Goal: Find specific page/section: Find specific page/section

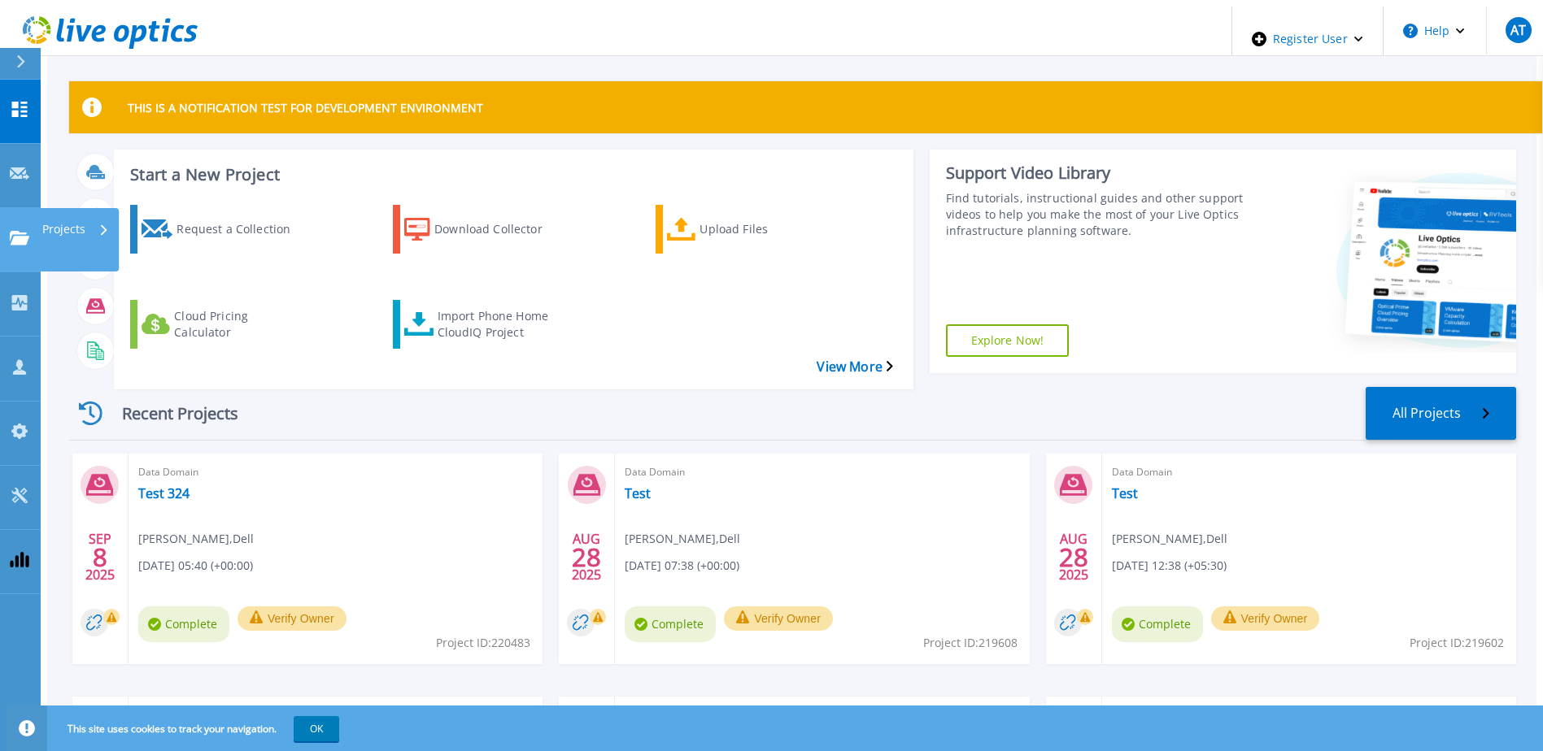
click at [17, 231] on icon at bounding box center [20, 238] width 20 height 14
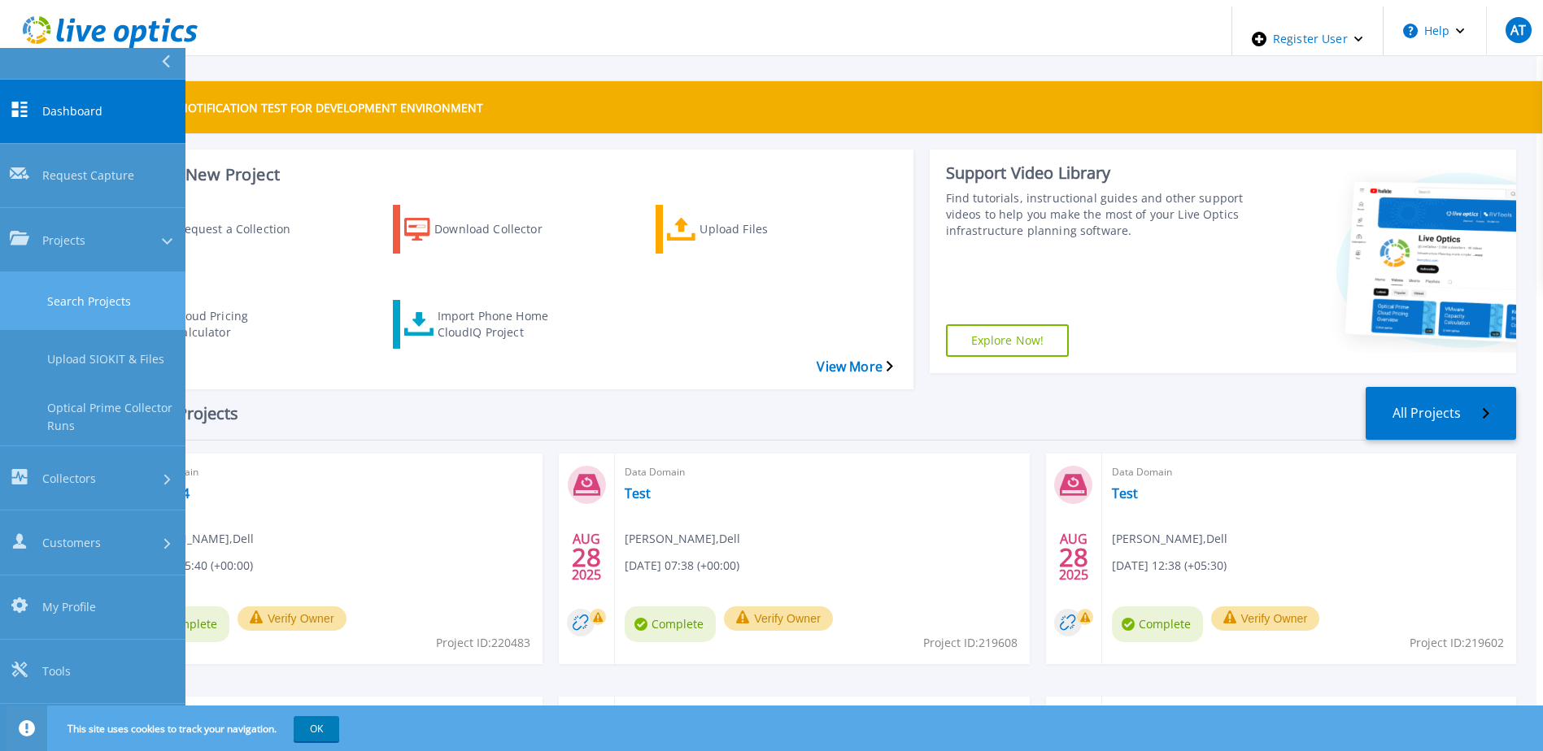
click at [106, 272] on link "Search Projects" at bounding box center [92, 301] width 185 height 58
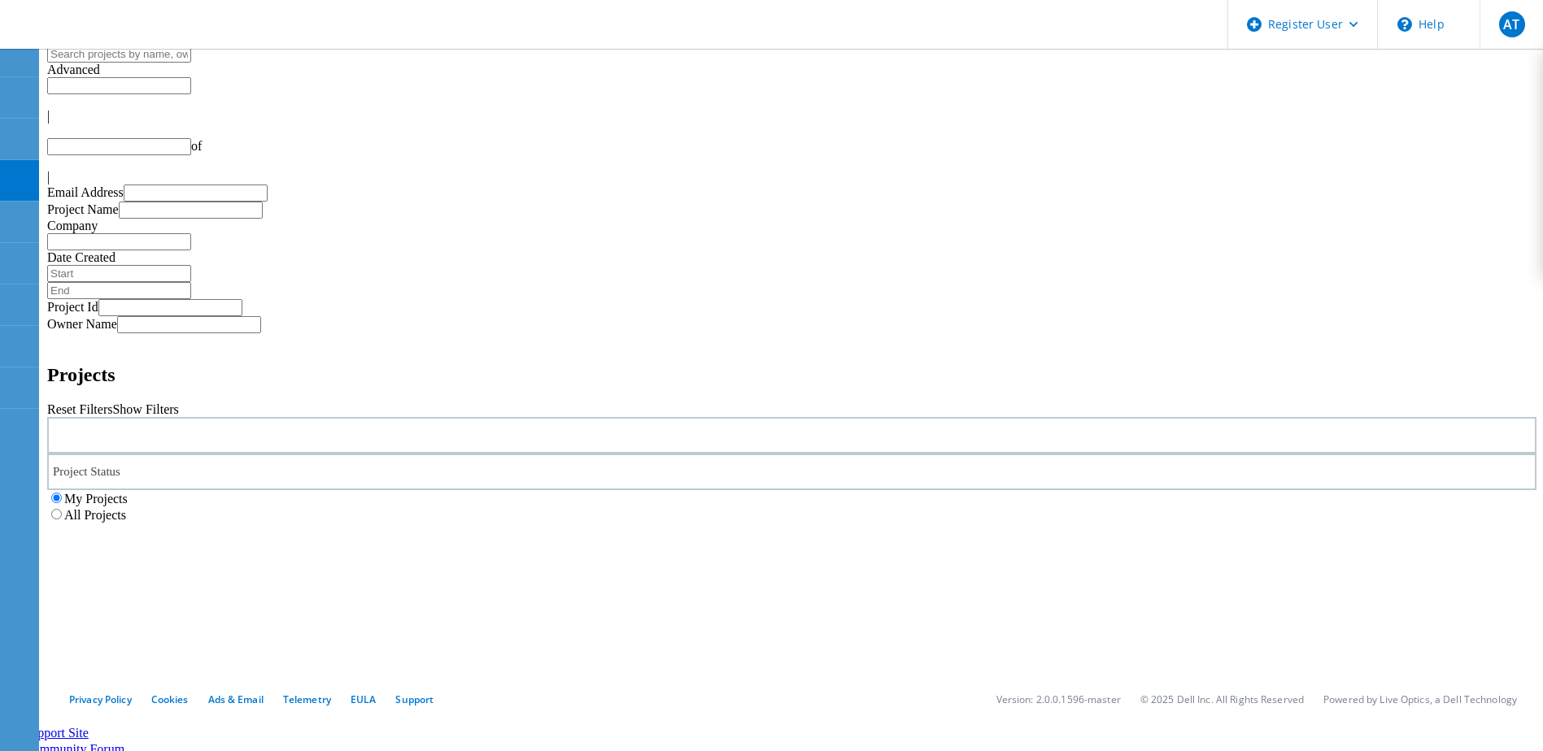
type input "1"
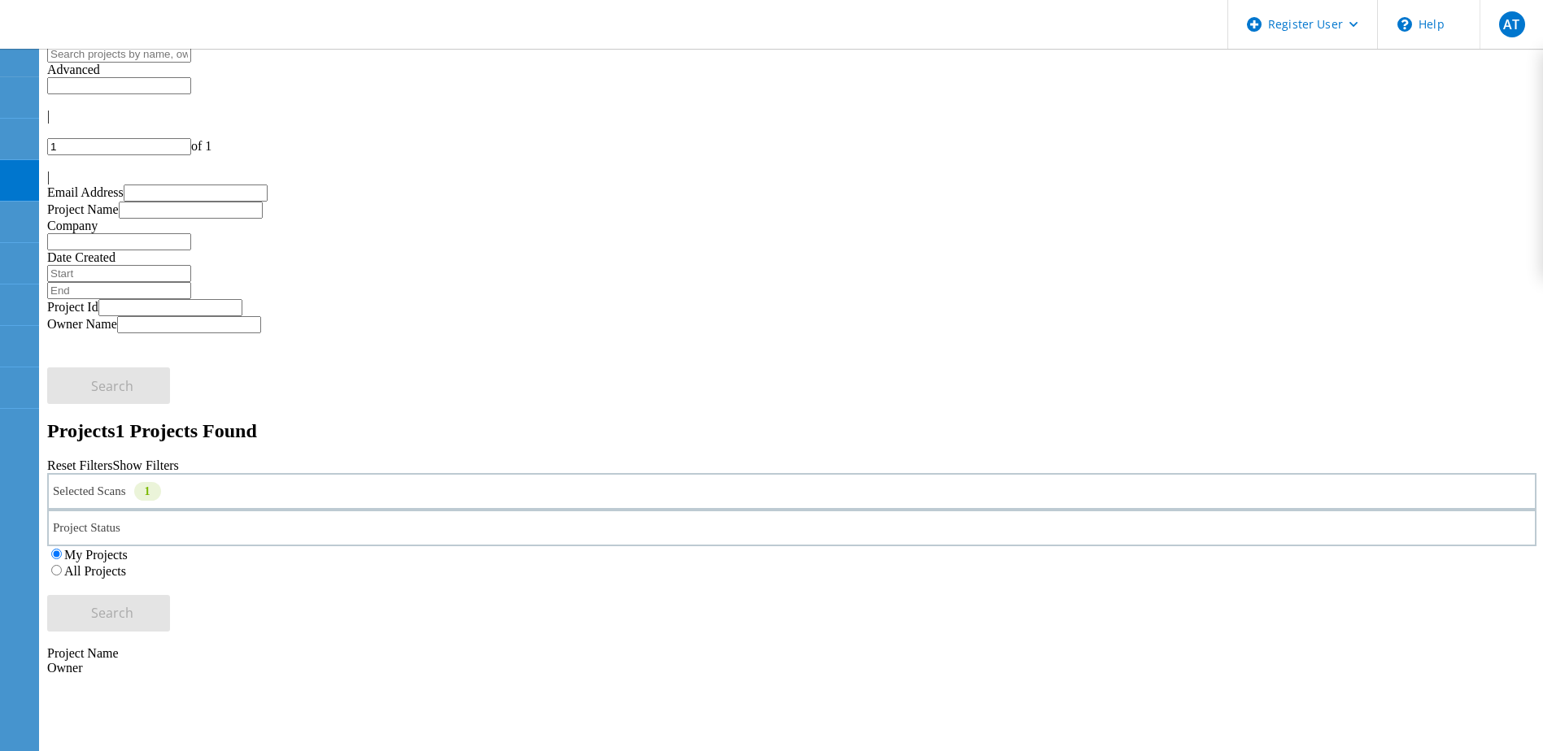
click at [126, 564] on label "All Projects" at bounding box center [95, 571] width 62 height 14
click at [62, 565] on input "All Projects" at bounding box center [56, 570] width 11 height 11
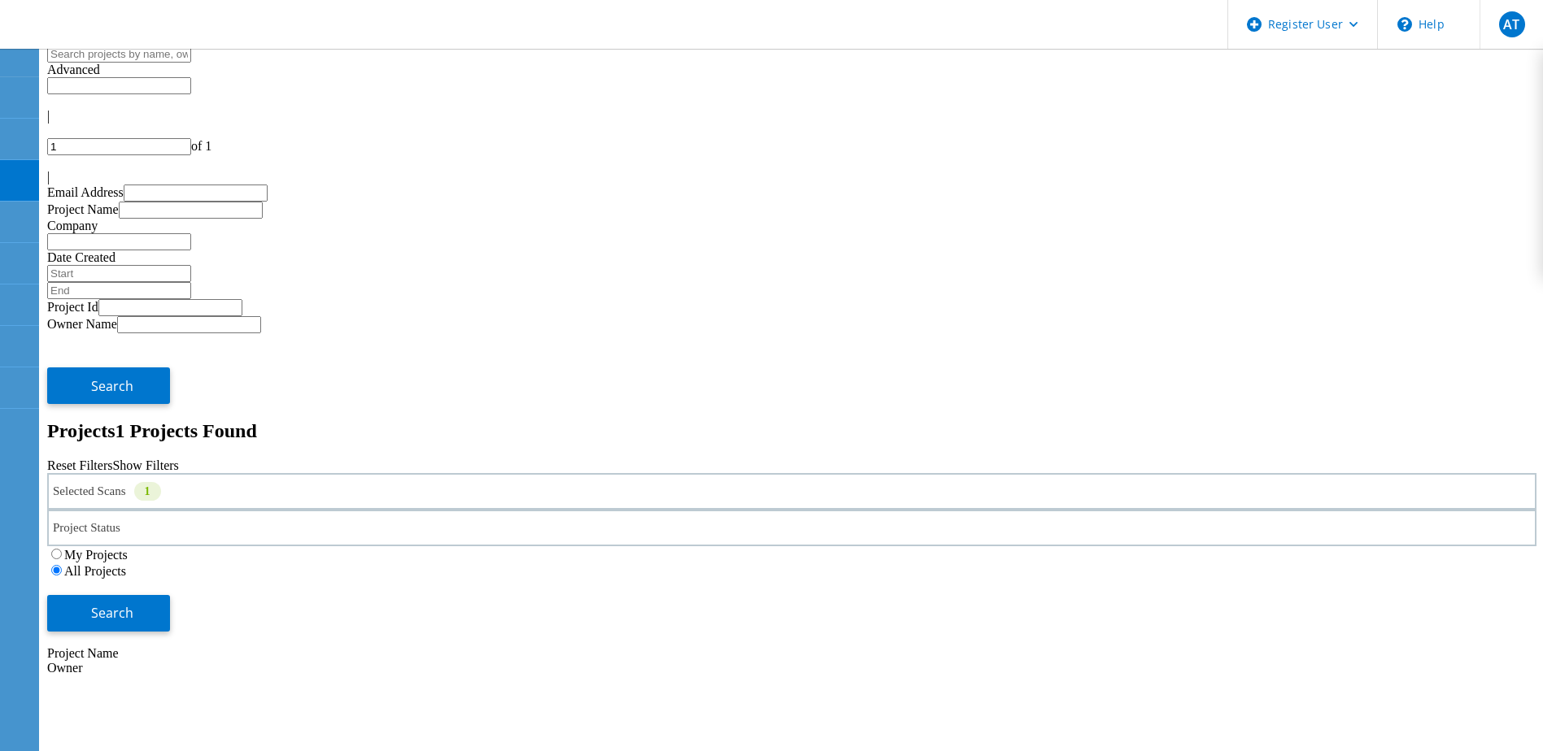
click at [290, 473] on div "Selected Scans 1" at bounding box center [791, 491] width 1489 height 37
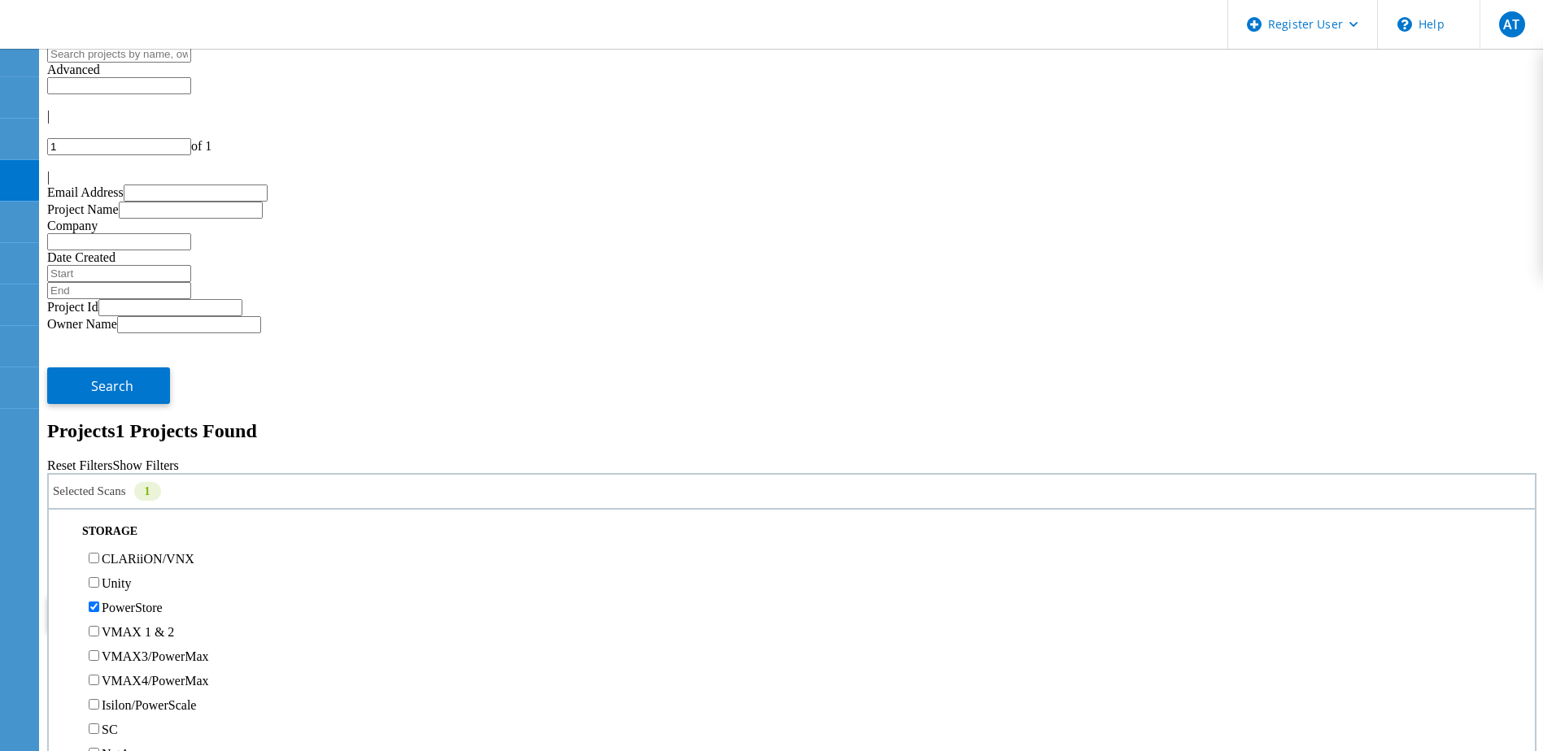
scroll to position [325, 0]
click at [170, 595] on button "Search" at bounding box center [108, 613] width 123 height 37
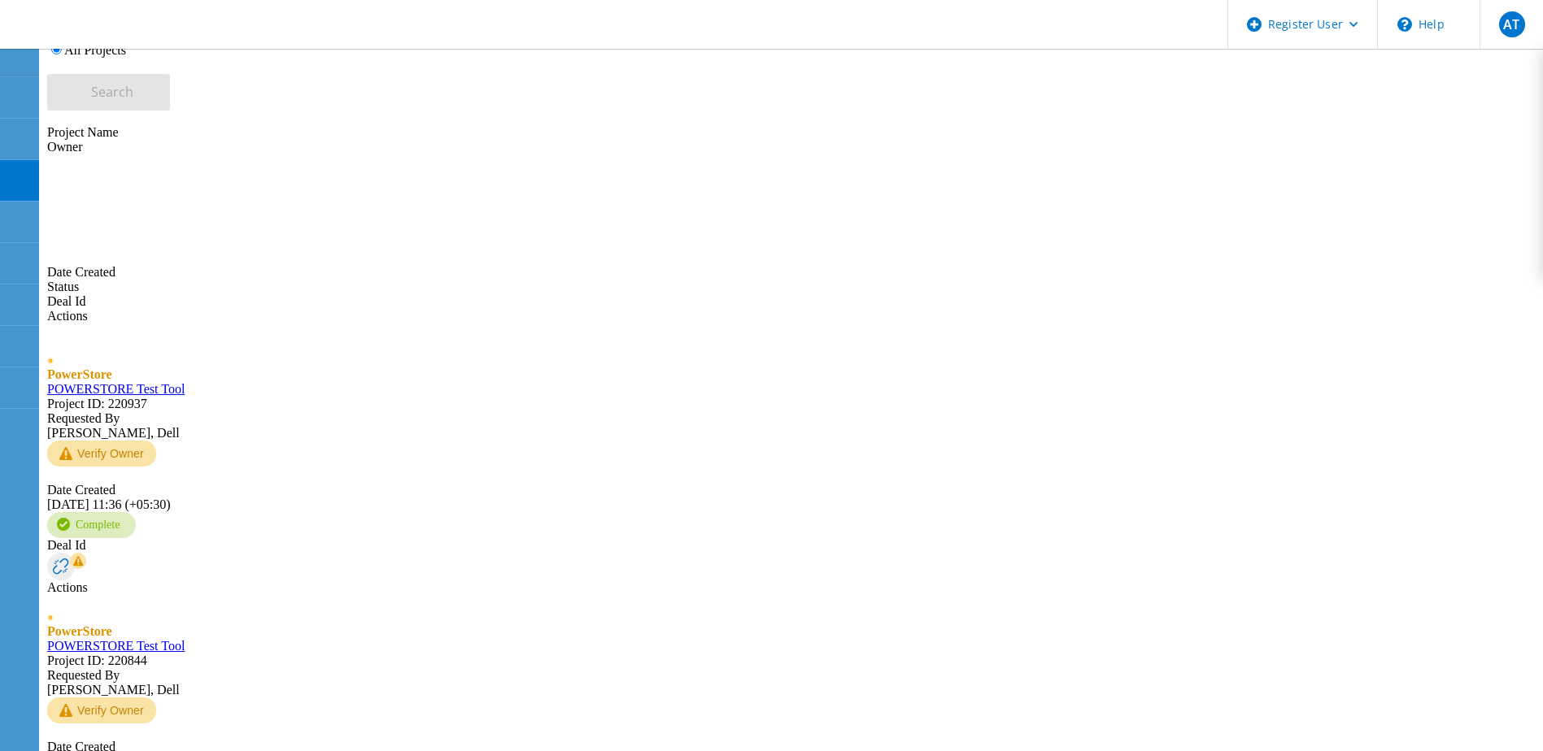
scroll to position [559, 0]
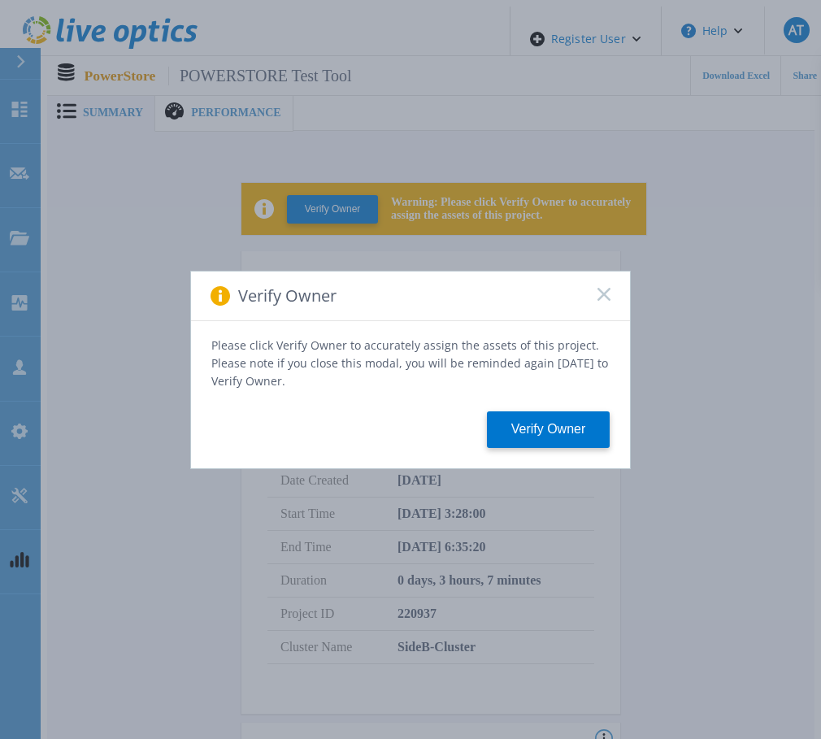
click at [600, 296] on rect at bounding box center [604, 294] width 14 height 14
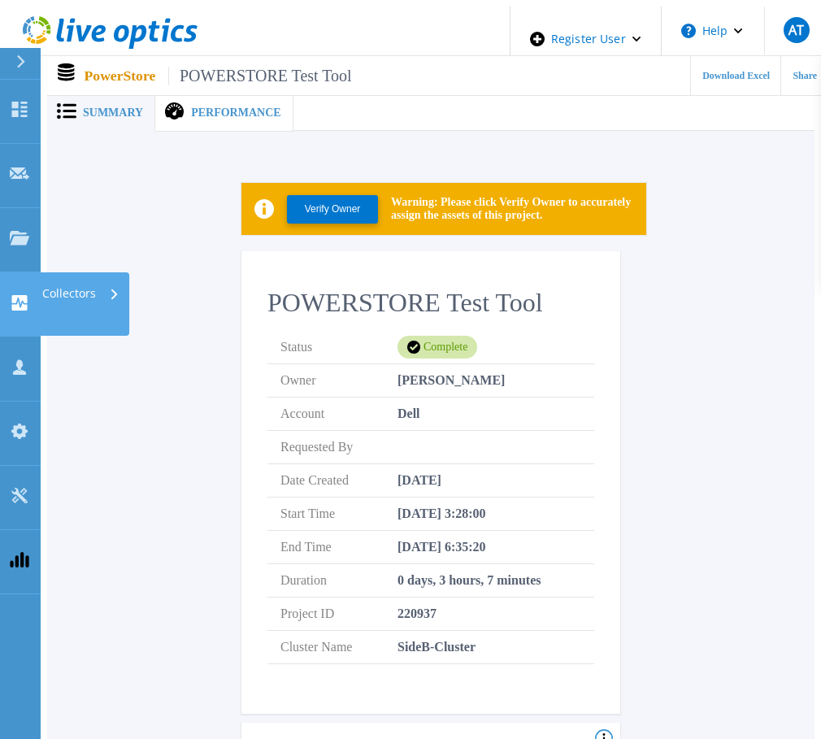
click at [107, 272] on div "Collectors" at bounding box center [80, 293] width 77 height 42
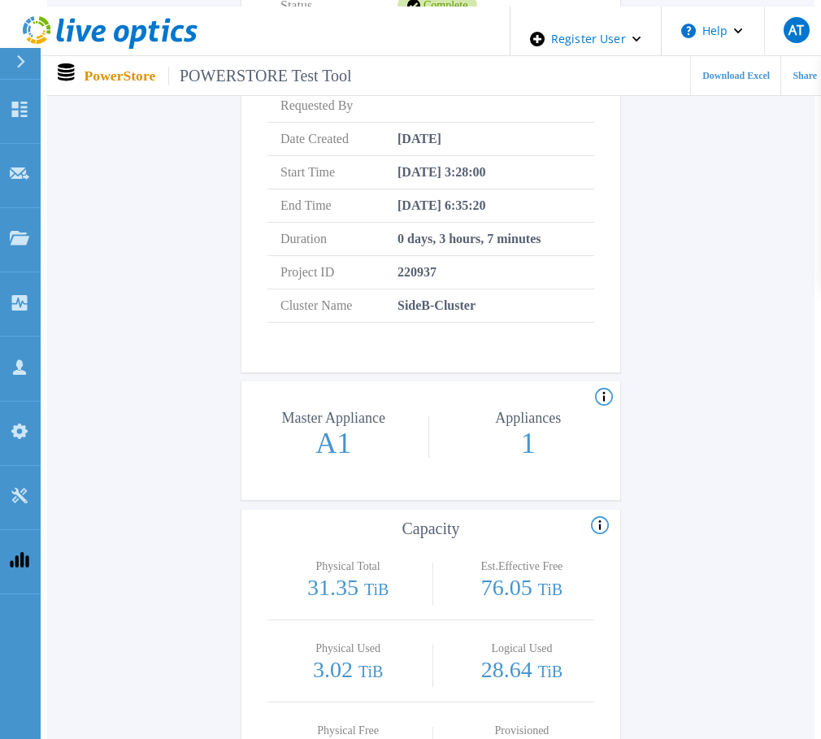
scroll to position [81, 0]
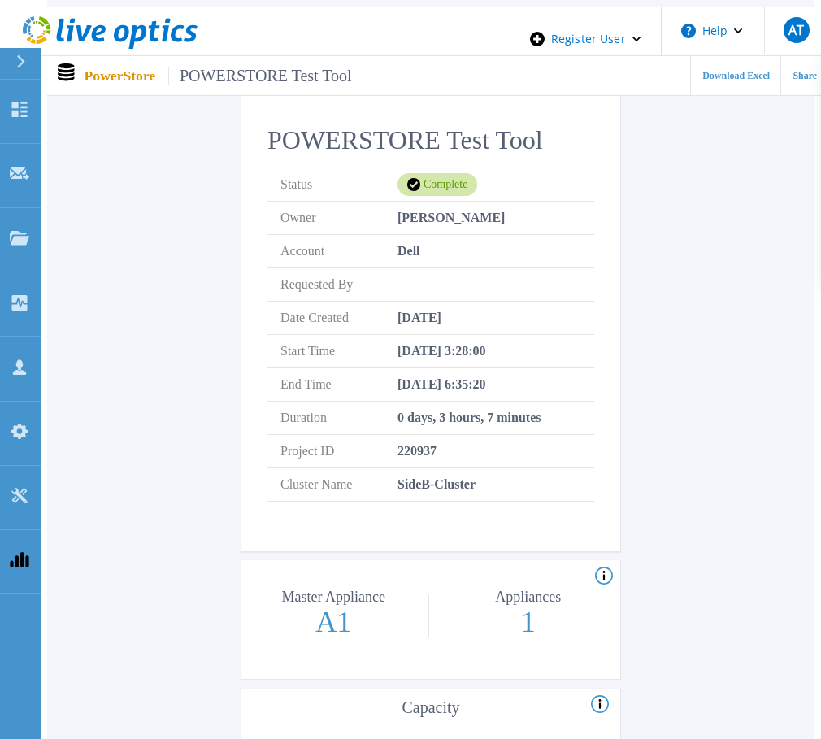
scroll to position [0, 0]
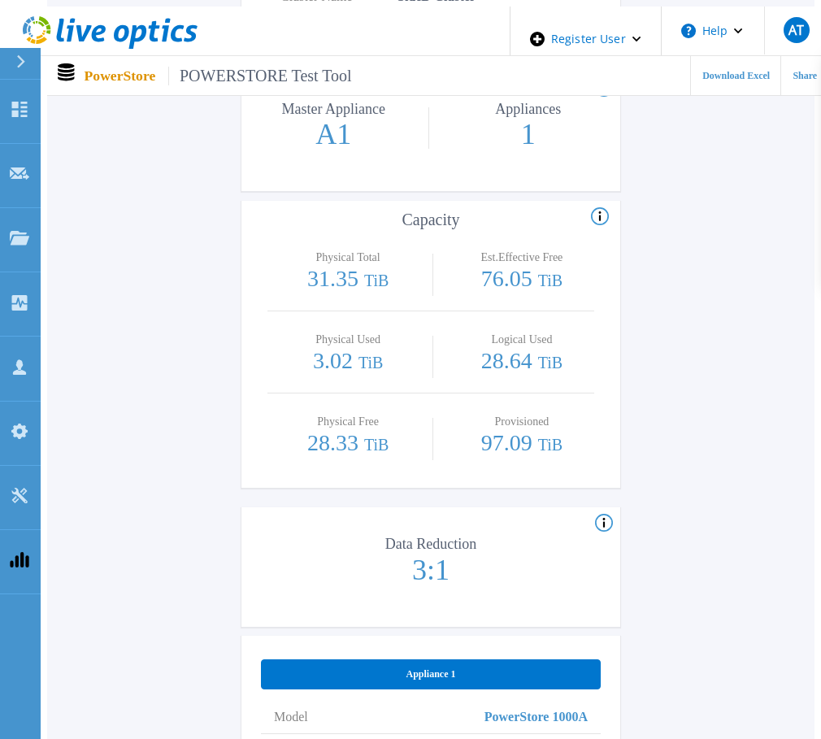
scroll to position [895, 0]
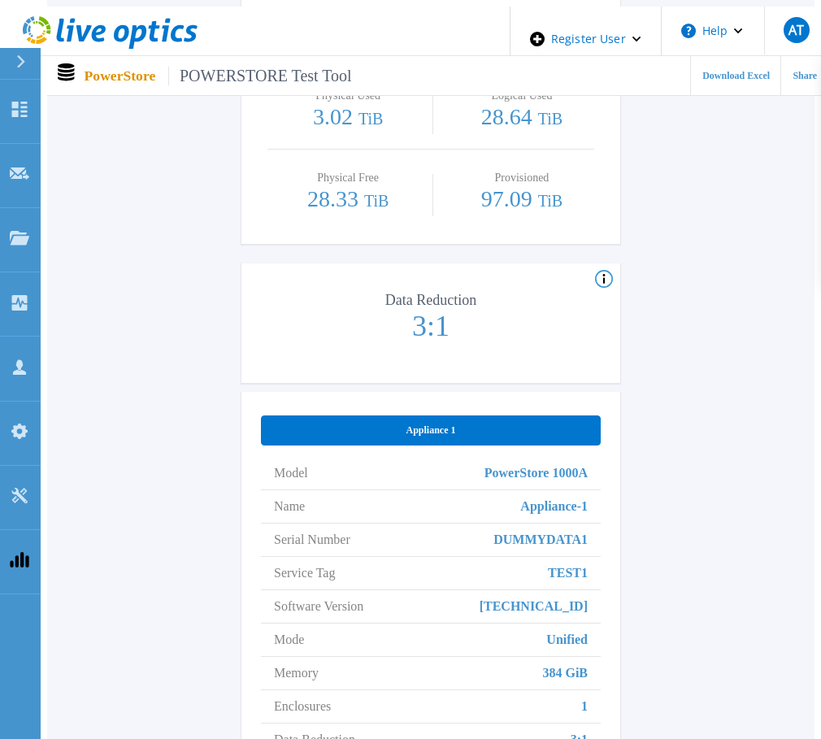
click at [291, 590] on span "Software Version" at bounding box center [318, 606] width 89 height 33
drag, startPoint x: 291, startPoint y: 567, endPoint x: 359, endPoint y: 573, distance: 68.6
click at [359, 590] on span "Software Version" at bounding box center [318, 606] width 89 height 33
copy span "Software Version"
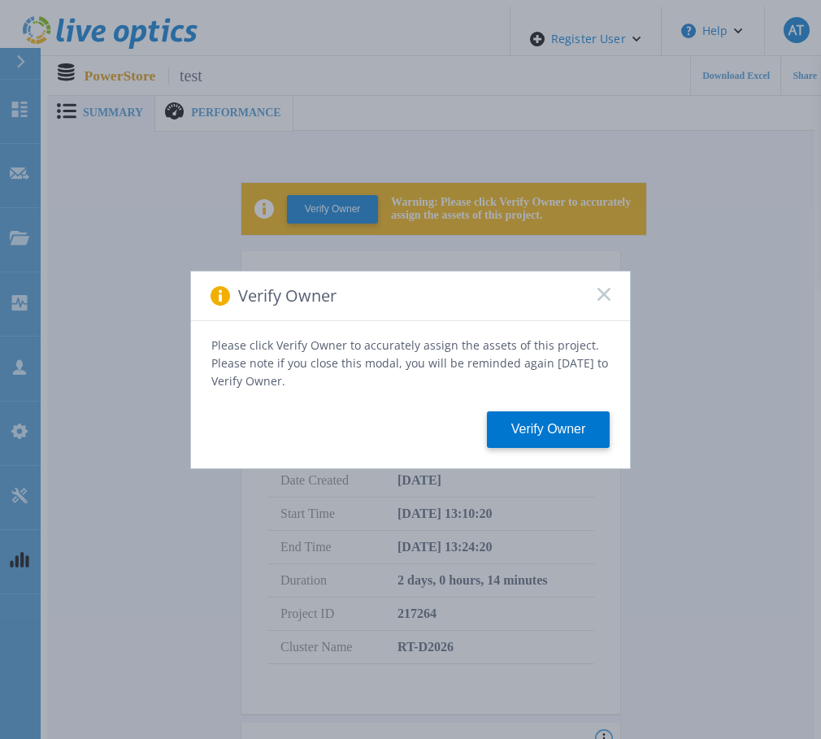
click at [668, 208] on div "Verify Owner Please click Verify Owner to accurately assign the assets of this …" at bounding box center [410, 369] width 821 height 739
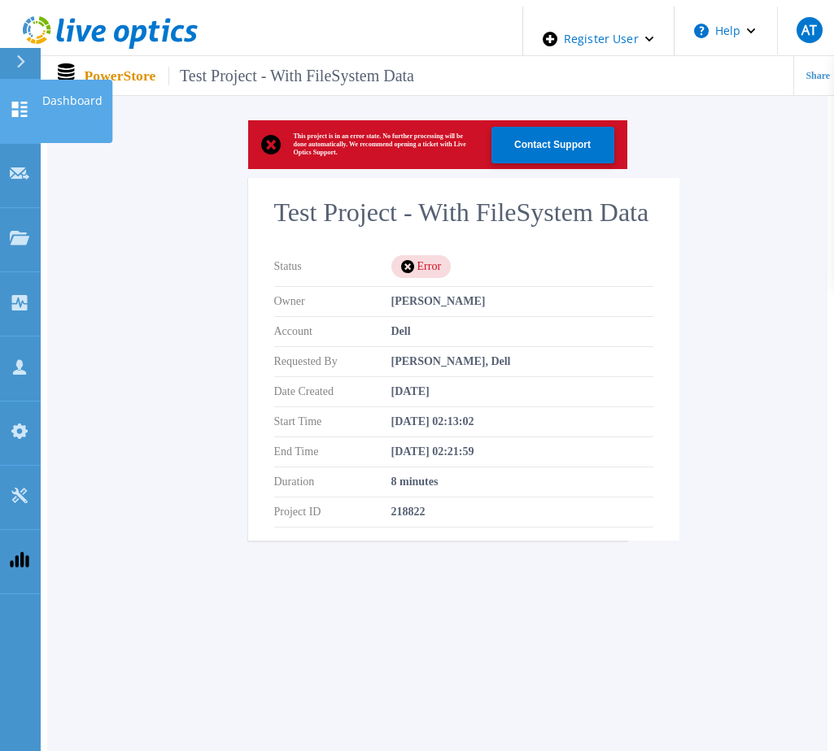
click at [19, 102] on icon at bounding box center [20, 109] width 20 height 15
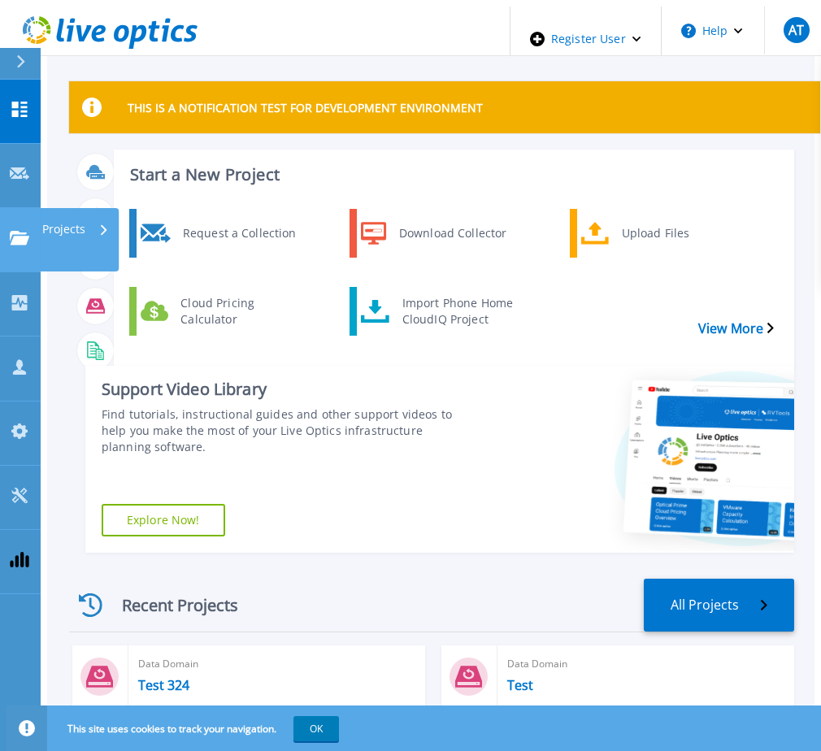
click at [20, 231] on icon at bounding box center [20, 238] width 20 height 14
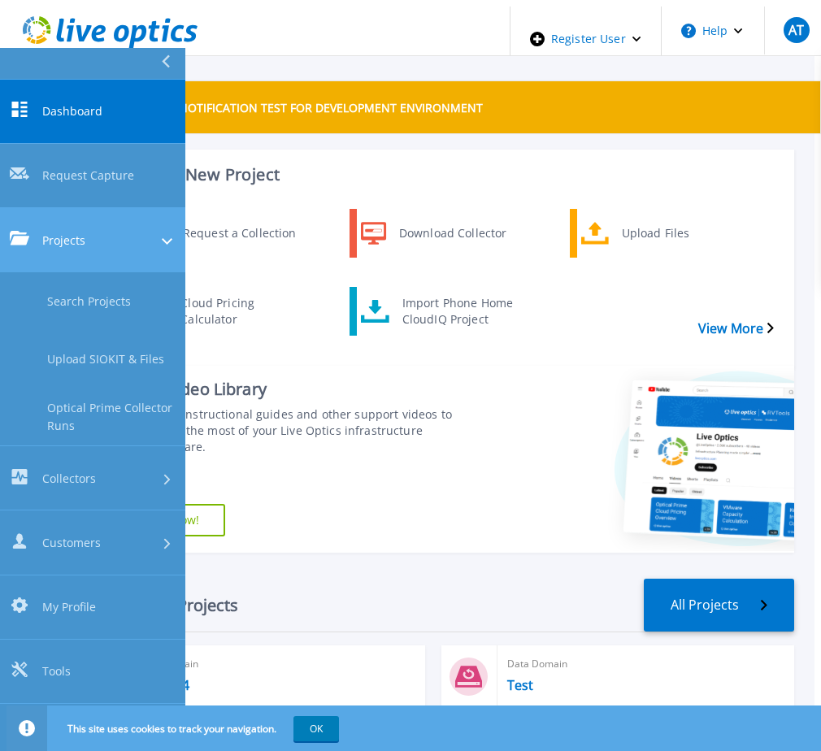
click at [84, 208] on link "Projects Projects" at bounding box center [92, 240] width 185 height 64
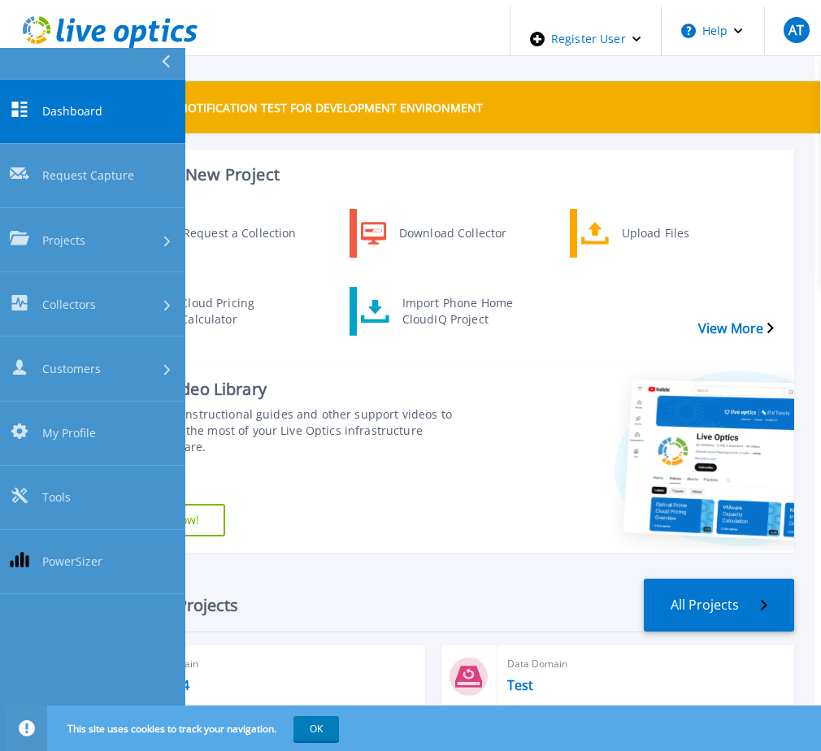
click at [760, 150] on div "Start a New Project Request a Collection Download Collector Upload Files Cloud …" at bounding box center [454, 260] width 681 height 220
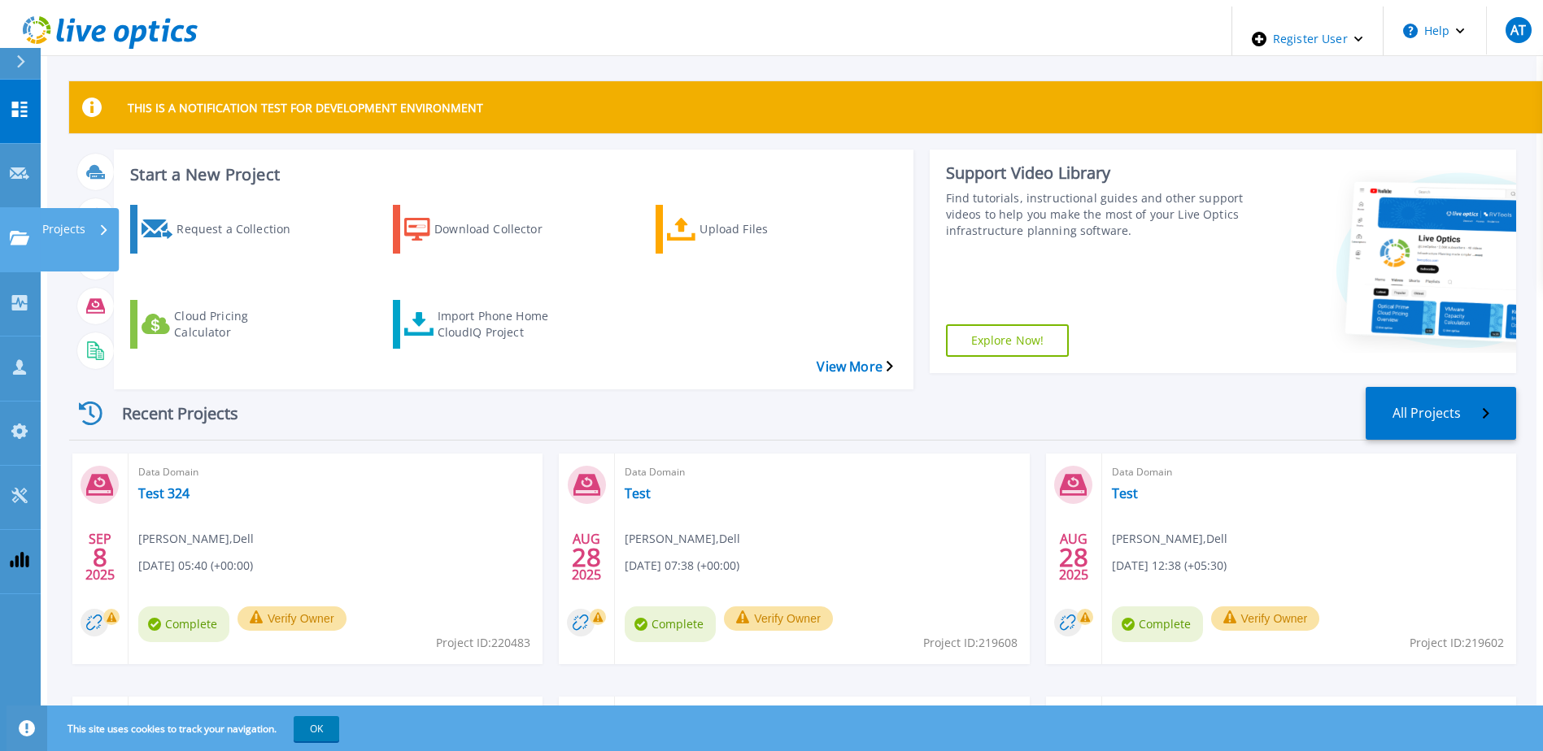
click at [32, 208] on link "Projects Projects" at bounding box center [20, 240] width 41 height 64
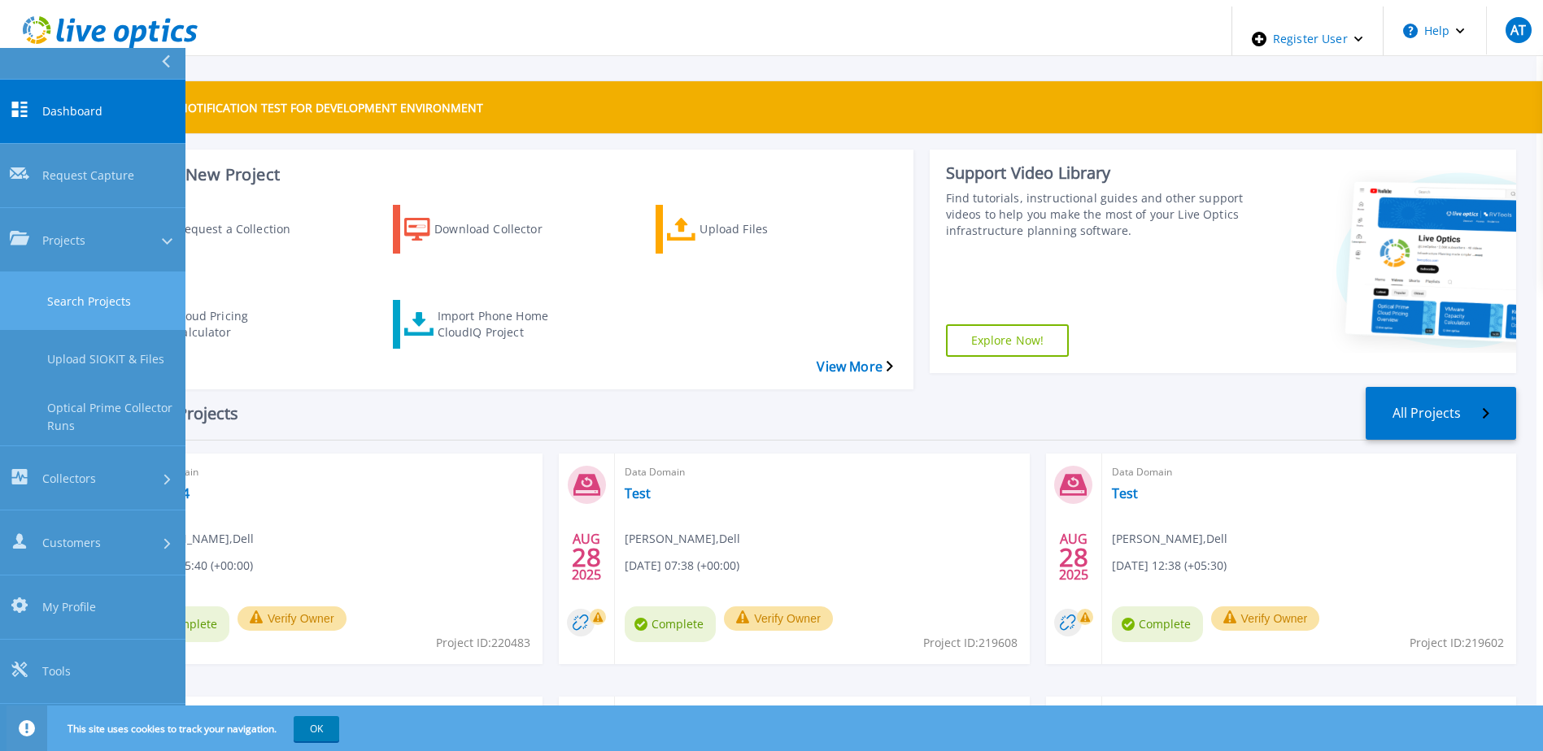
click at [98, 272] on link "Search Projects" at bounding box center [92, 301] width 185 height 58
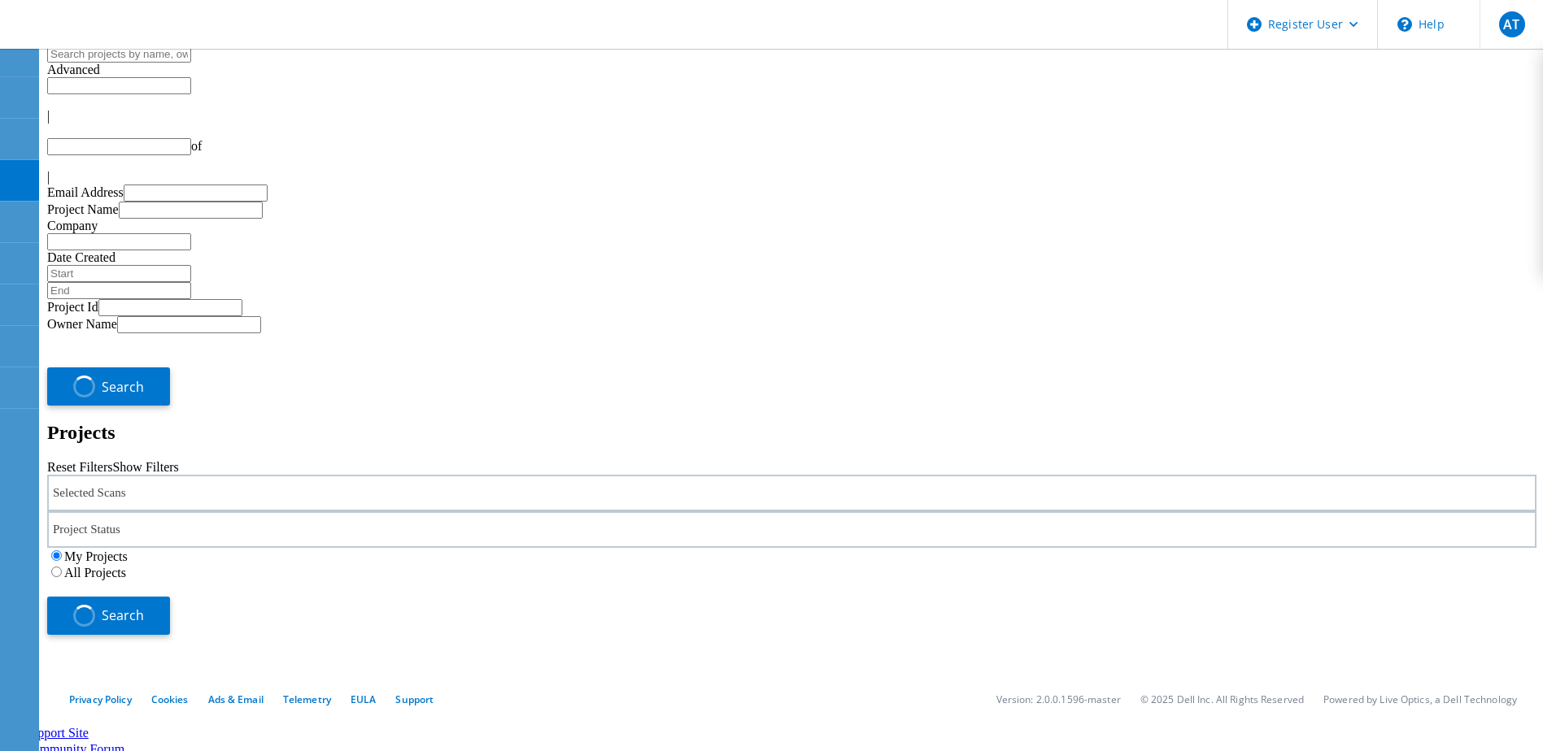
type input "1"
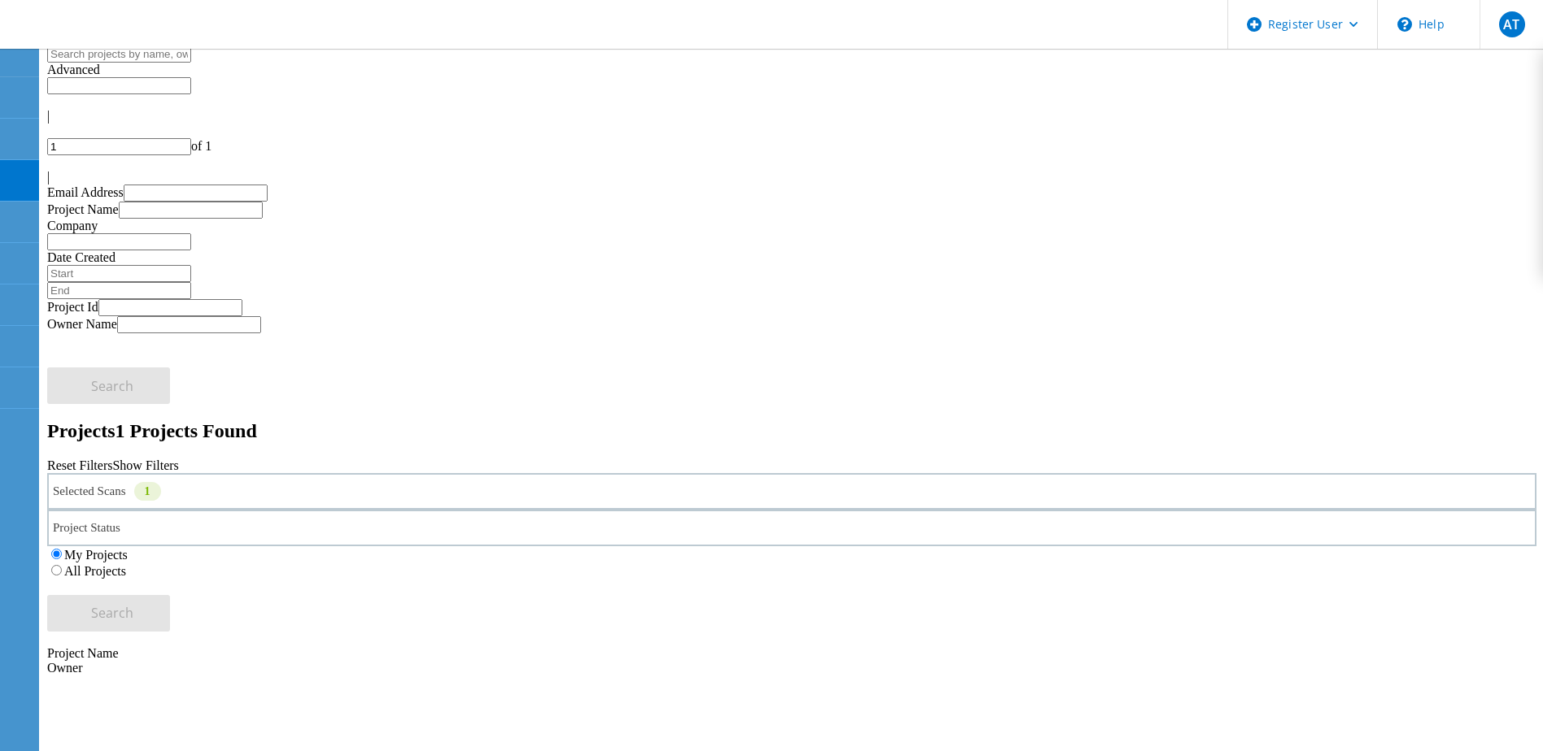
click at [126, 564] on label "All Projects" at bounding box center [95, 571] width 62 height 14
click at [62, 565] on input "All Projects" at bounding box center [56, 570] width 11 height 11
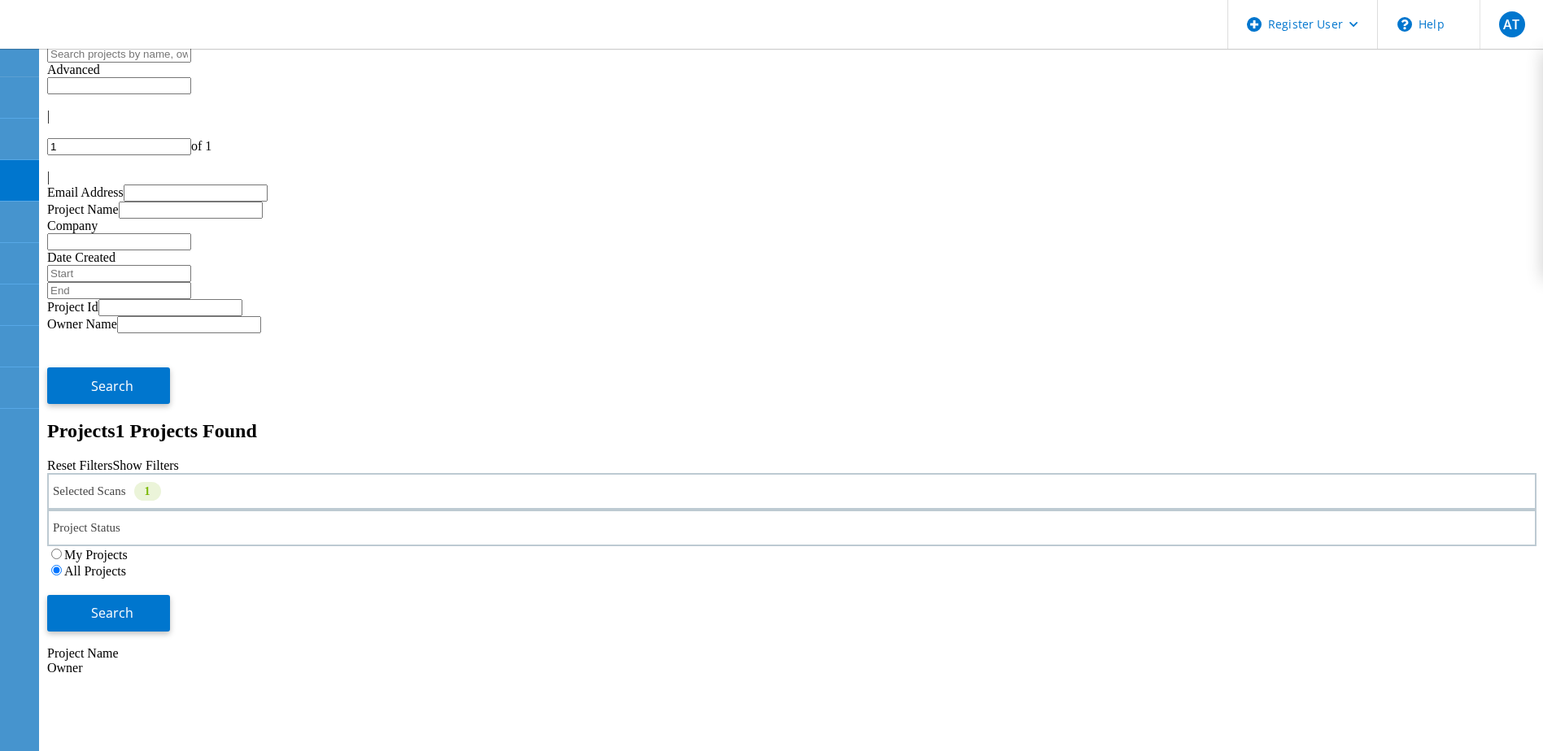
click at [344, 473] on div "Selected Scans 1" at bounding box center [791, 491] width 1489 height 37
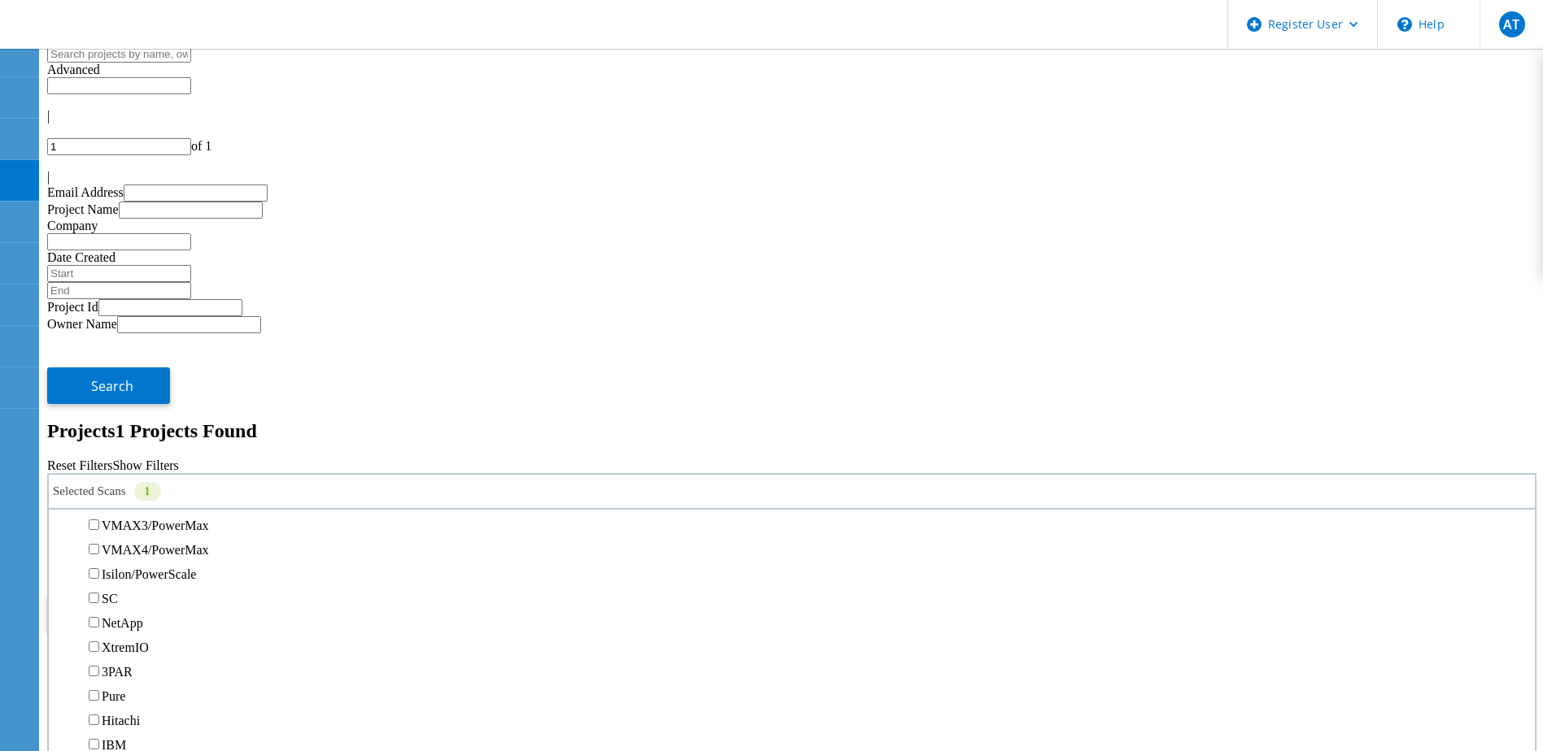
scroll to position [407, 0]
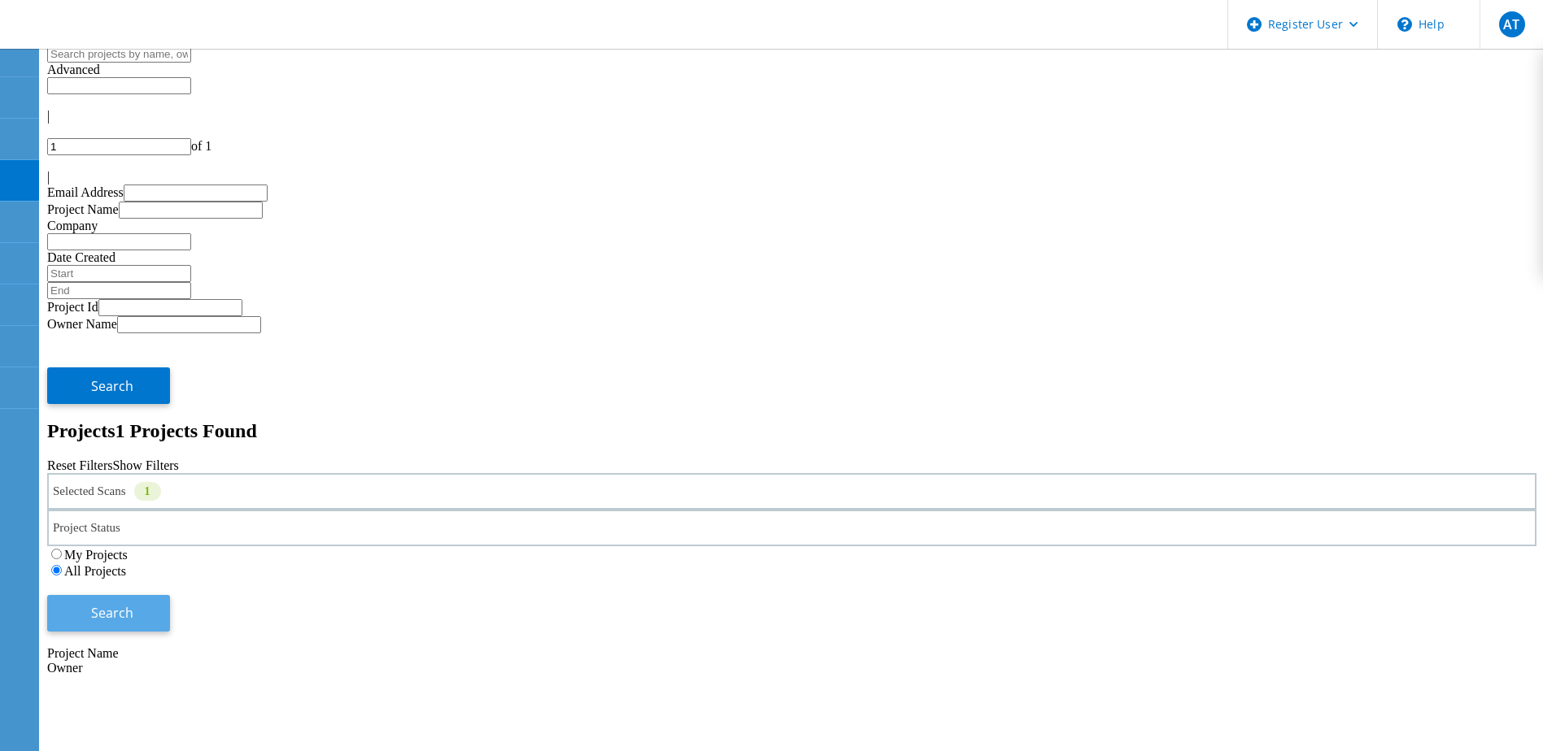
click at [133, 604] on span "Search" at bounding box center [112, 613] width 42 height 18
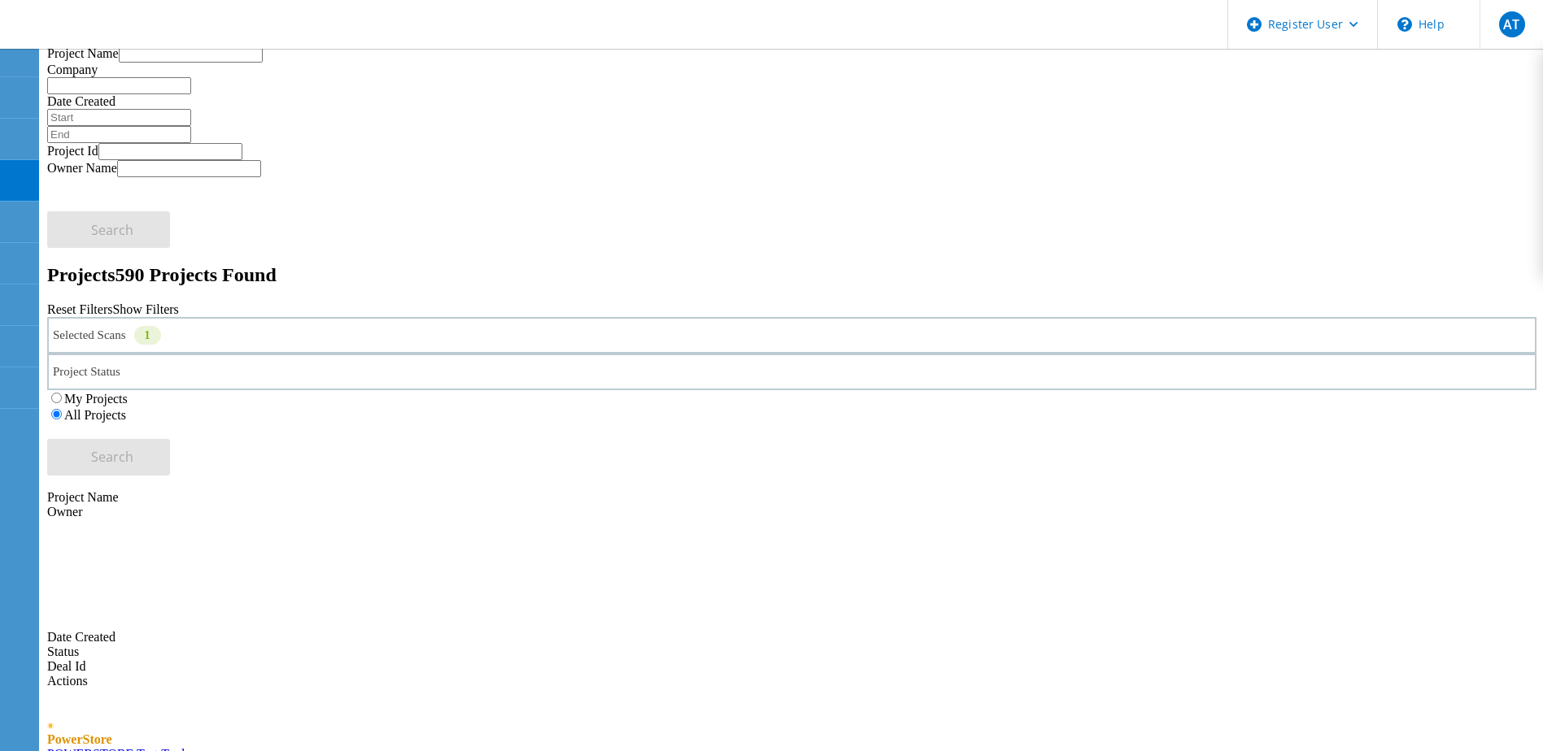
scroll to position [0, 0]
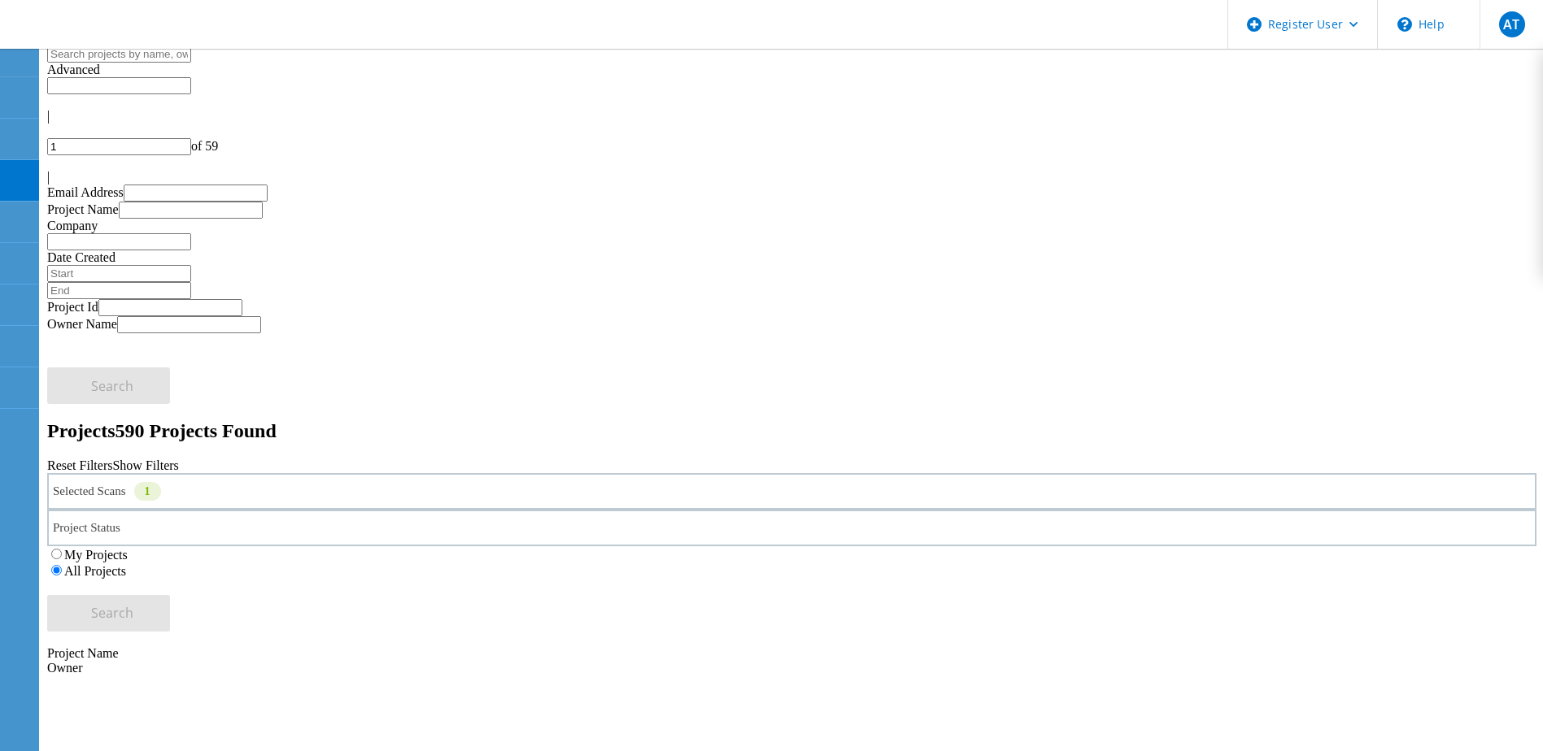
click at [191, 91] on input "text" at bounding box center [119, 85] width 144 height 17
type input "Show 40 Projects"
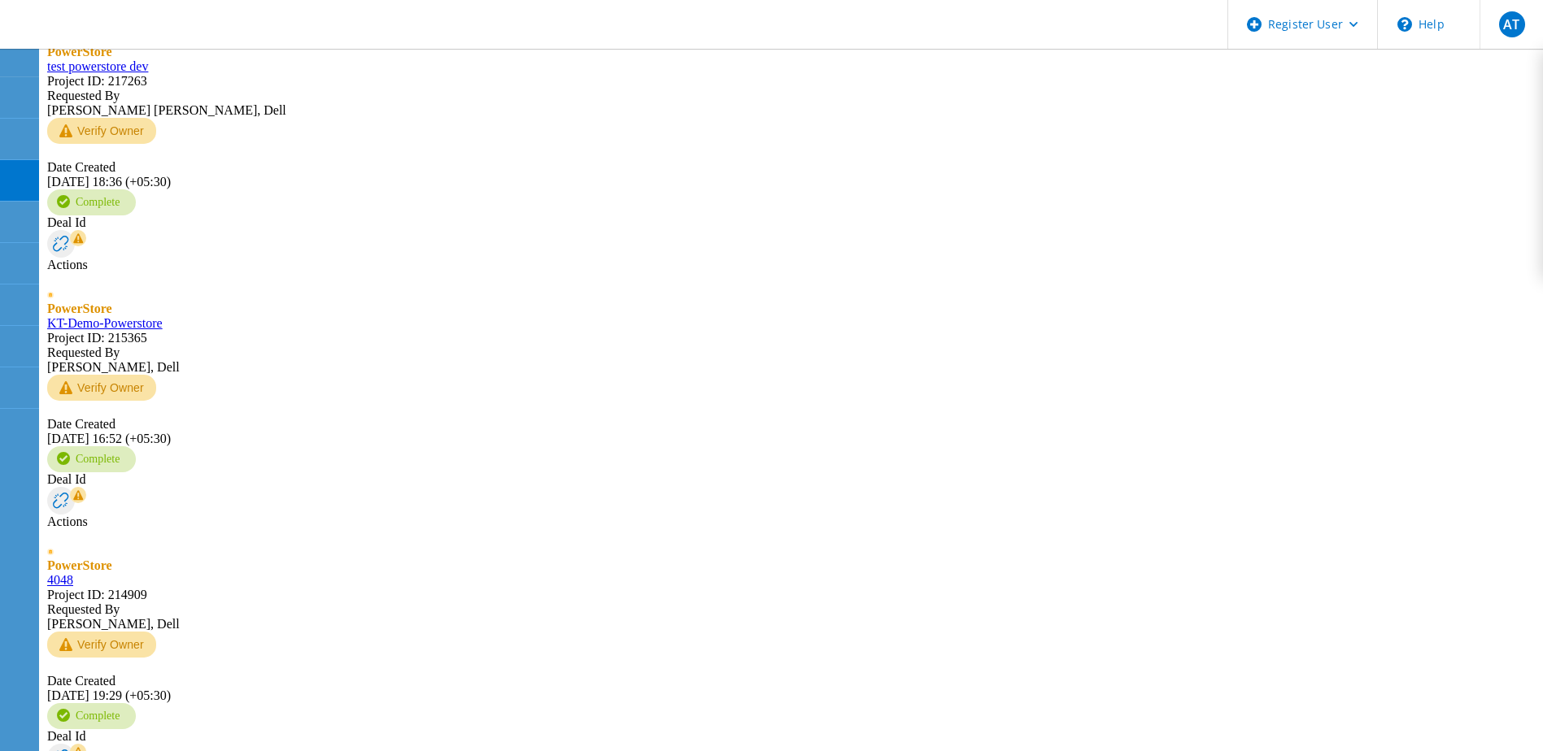
scroll to position [3442, 0]
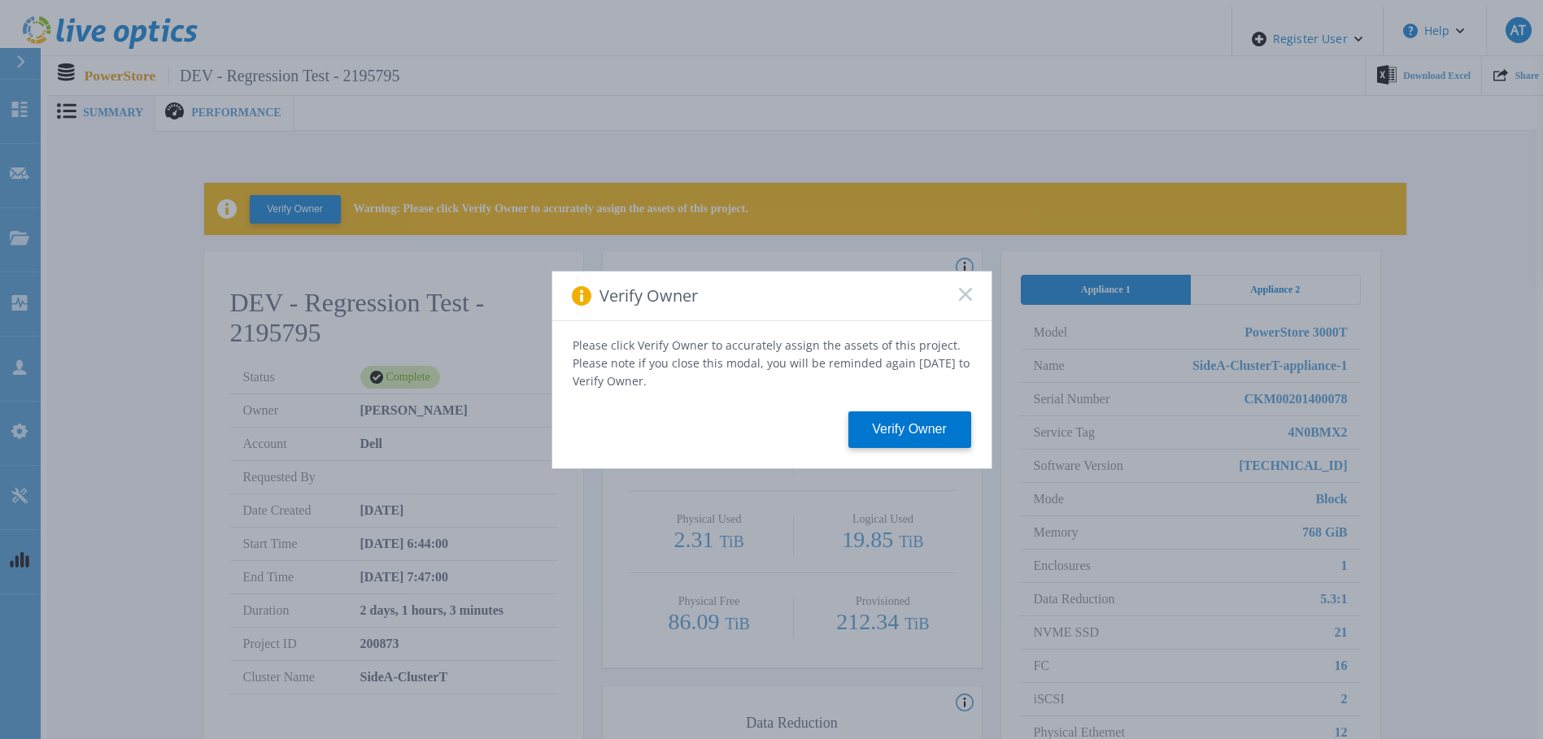
click at [963, 300] on rect at bounding box center [965, 294] width 14 height 14
click at [969, 293] on icon at bounding box center [965, 294] width 13 height 13
